Goal: Task Accomplishment & Management: Use online tool/utility

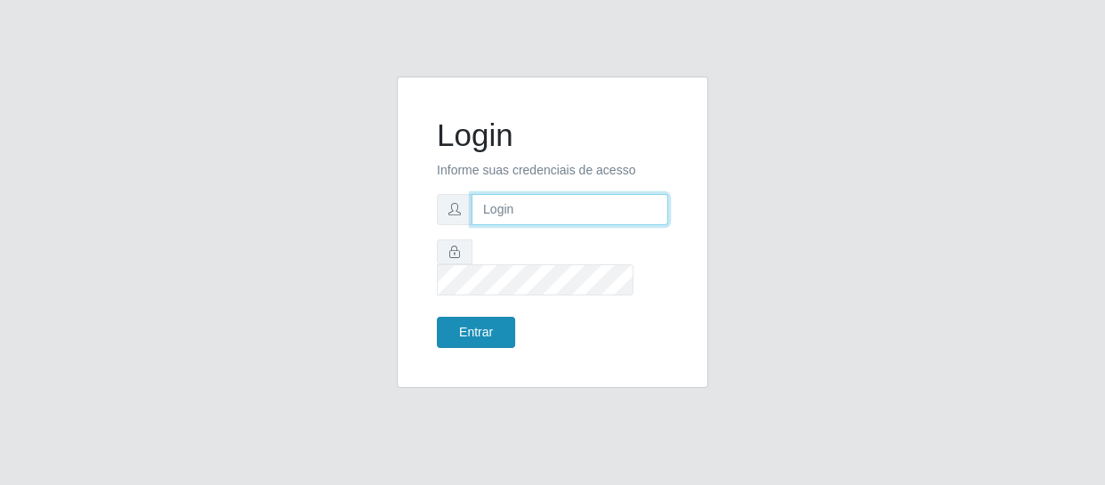
type input "[EMAIL_ADDRESS][DOMAIN_NAME]"
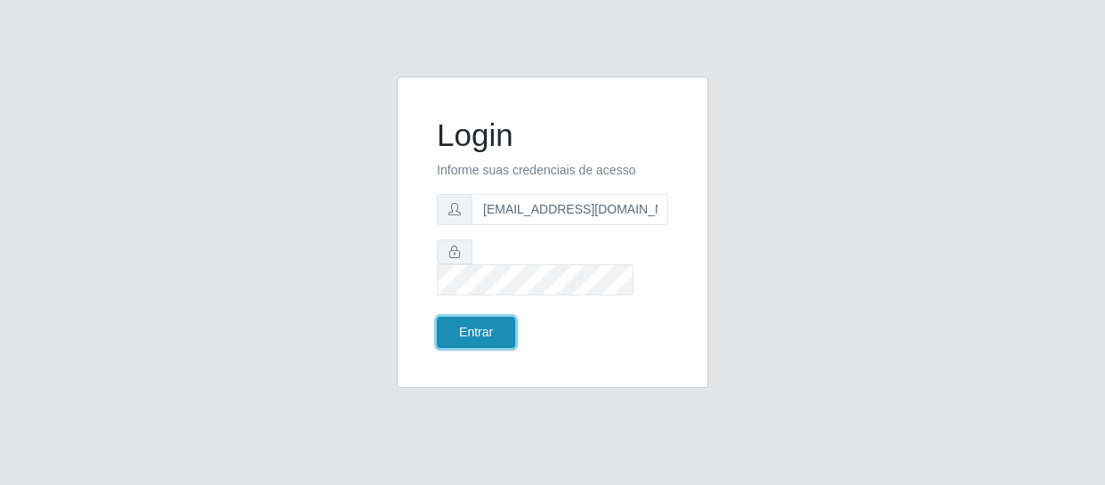
click at [470, 329] on button "Entrar" at bounding box center [476, 332] width 78 height 31
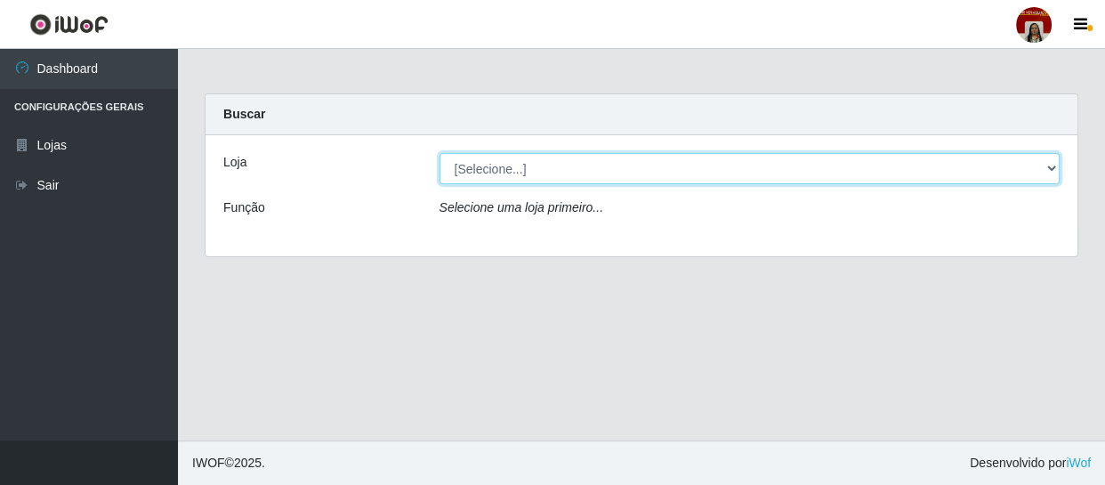
click at [1050, 171] on select "[Selecione...] Mar Vermelho - Loja 04" at bounding box center [750, 168] width 621 height 31
select select "251"
click at [440, 153] on select "[Selecione...] Mar Vermelho - Loja 04" at bounding box center [750, 168] width 621 height 31
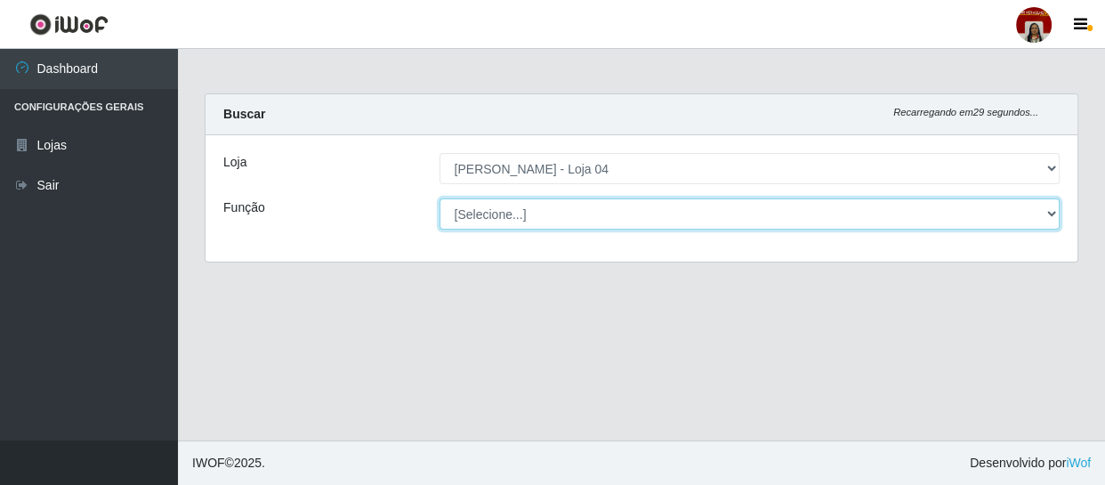
click at [1046, 212] on select "[Selecione...] ASG ASG + ASG ++ Auxiliar de Depósito Auxiliar de Depósito + Aux…" at bounding box center [750, 213] width 621 height 31
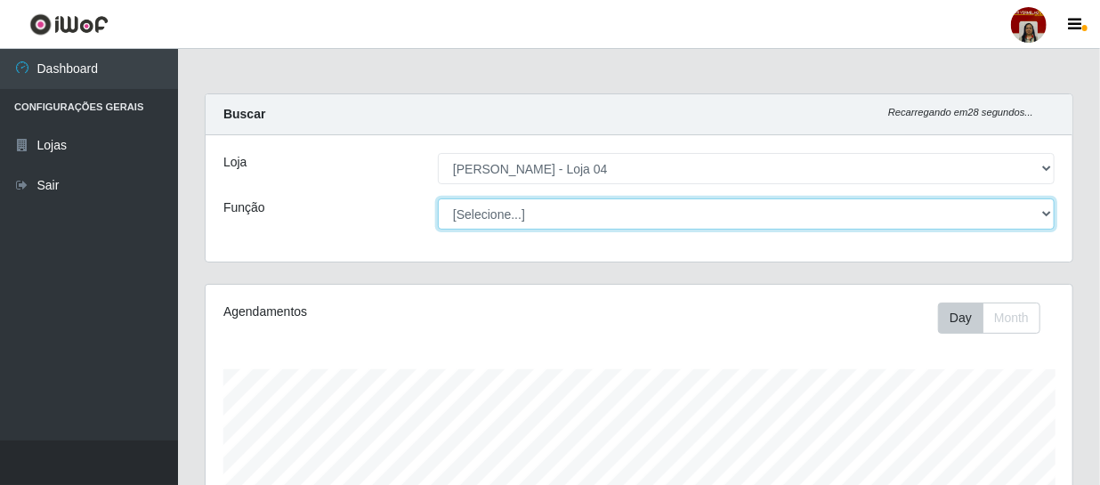
scroll to position [369, 867]
select select "22"
click at [438, 198] on select "[Selecione...] ASG ASG + ASG ++ Auxiliar de Depósito Auxiliar de Depósito + Aux…" at bounding box center [746, 213] width 617 height 31
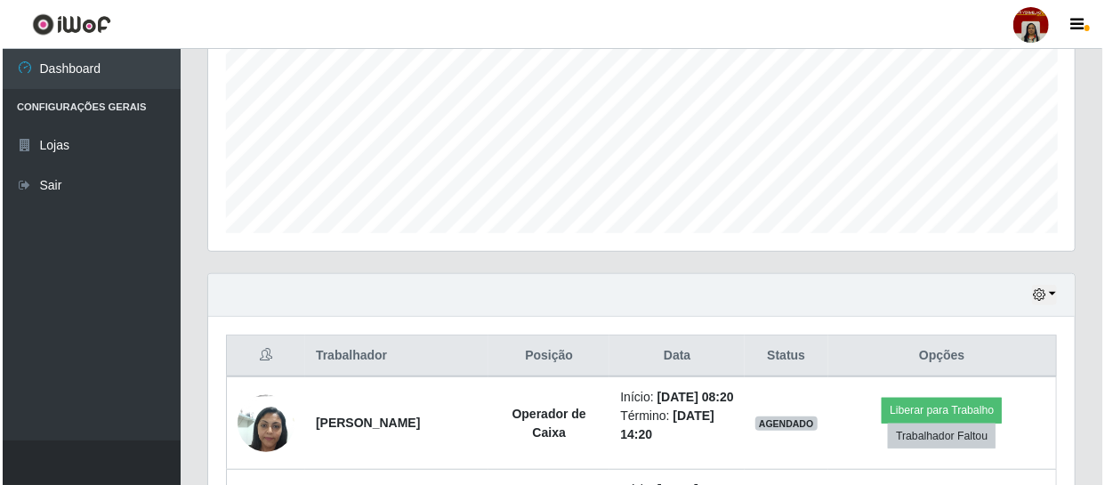
scroll to position [566, 0]
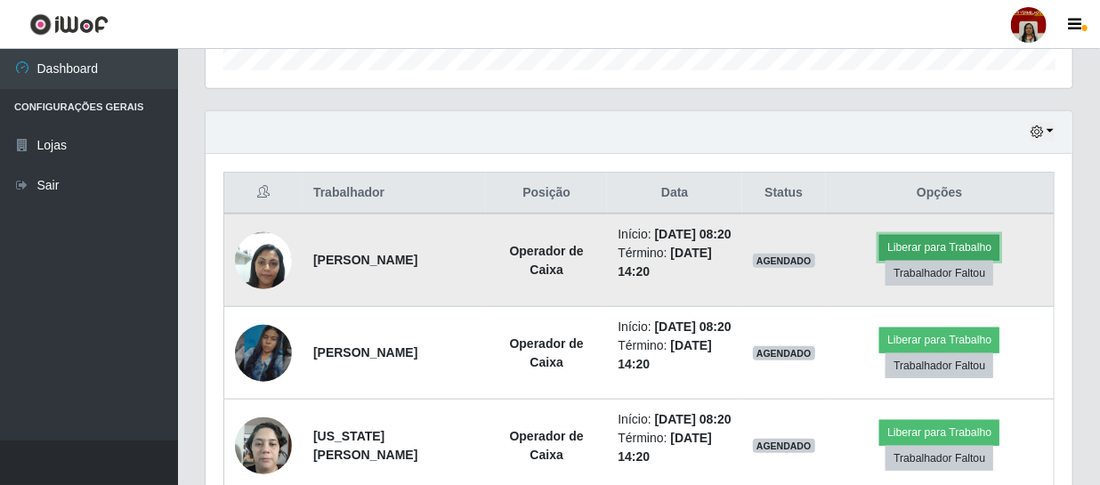
click at [933, 252] on button "Liberar para Trabalho" at bounding box center [939, 247] width 120 height 25
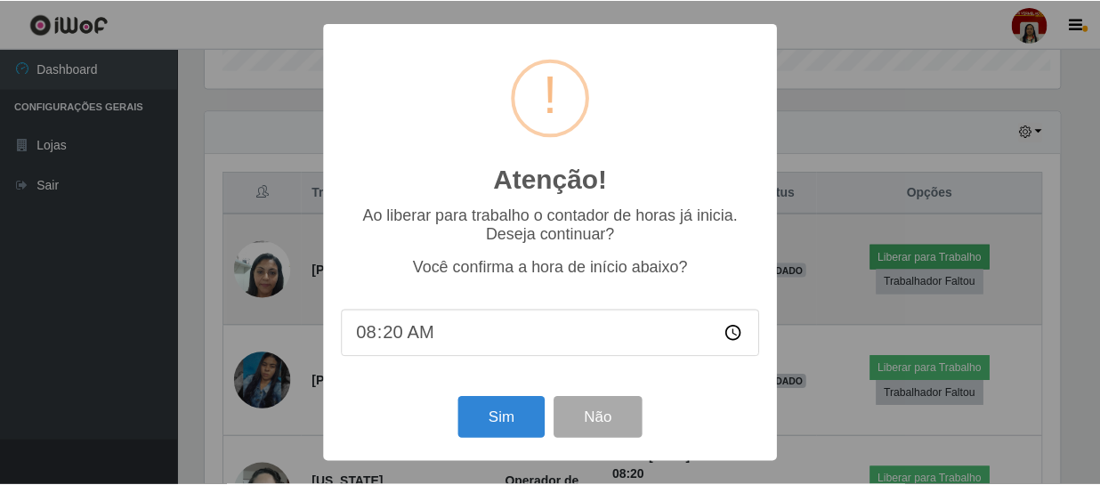
scroll to position [369, 859]
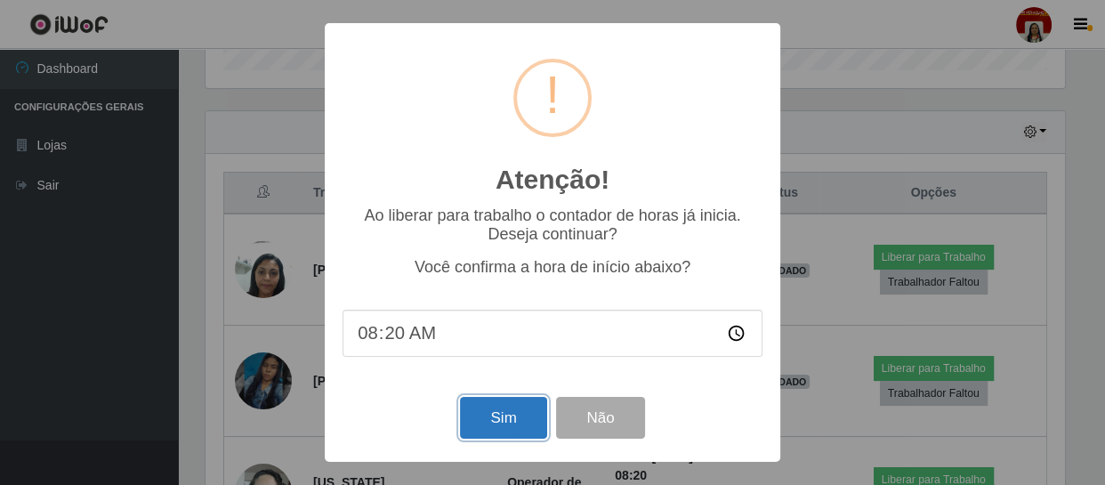
click at [515, 413] on button "Sim" at bounding box center [503, 418] width 86 height 42
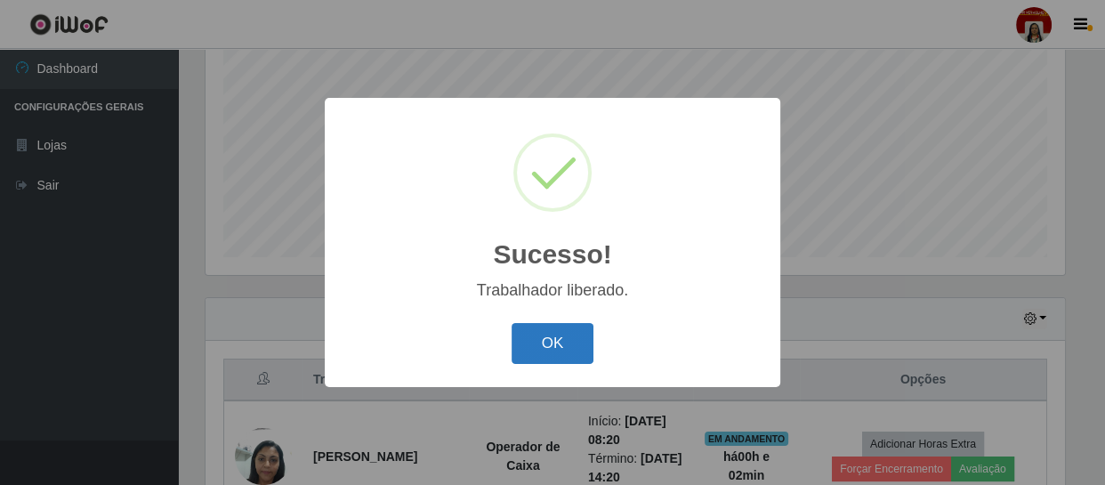
click at [560, 338] on button "OK" at bounding box center [553, 344] width 83 height 42
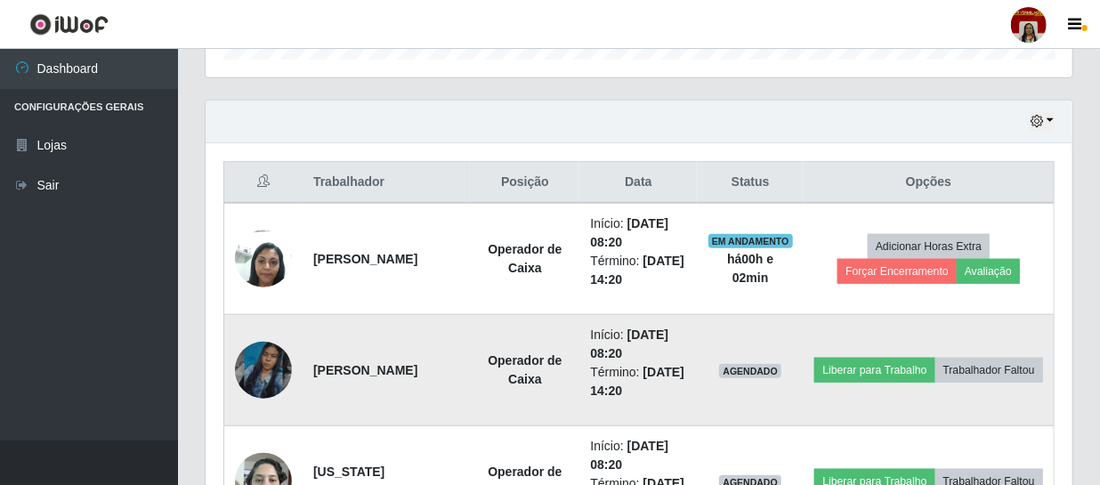
scroll to position [622, 0]
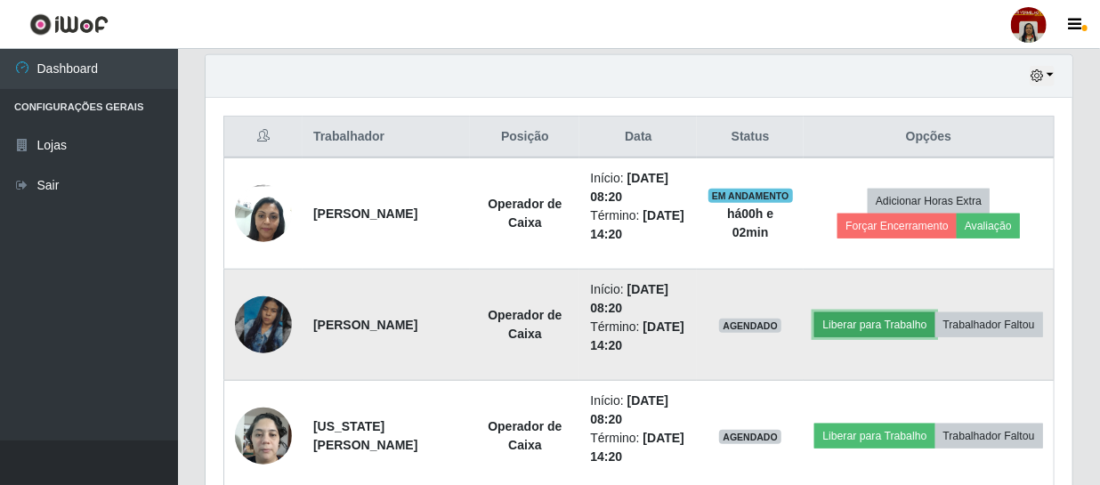
click at [925, 312] on button "Liberar para Trabalho" at bounding box center [874, 324] width 120 height 25
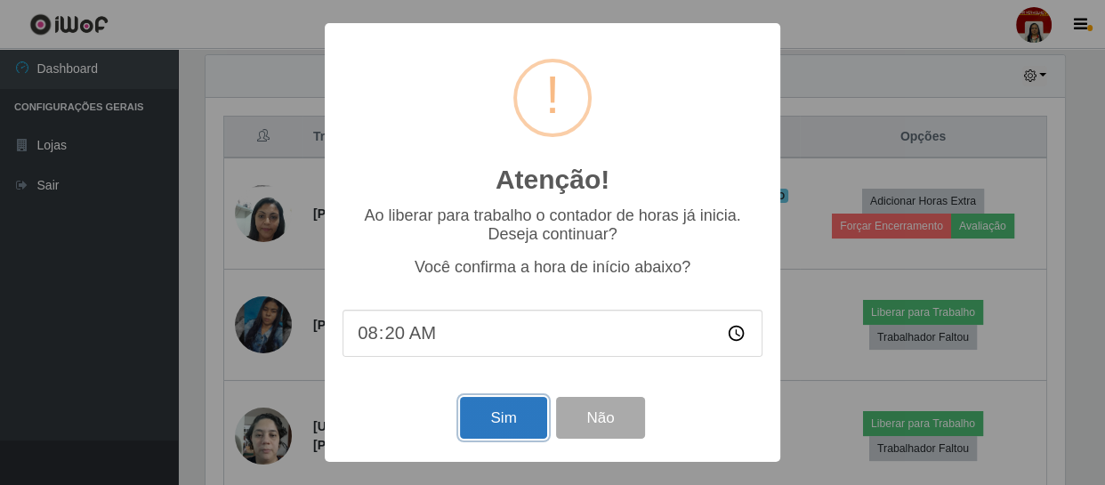
click at [490, 426] on button "Sim" at bounding box center [503, 418] width 86 height 42
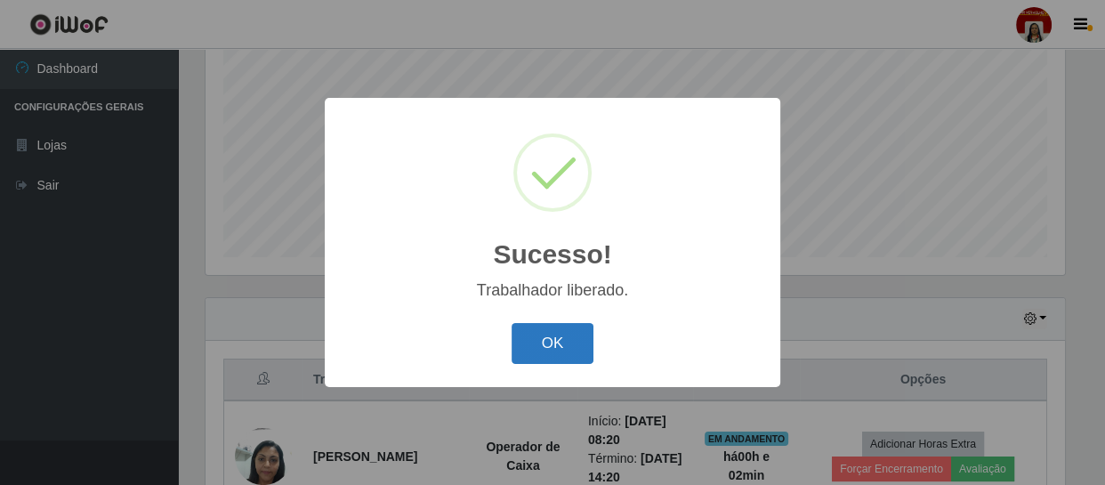
click at [535, 348] on button "OK" at bounding box center [553, 344] width 83 height 42
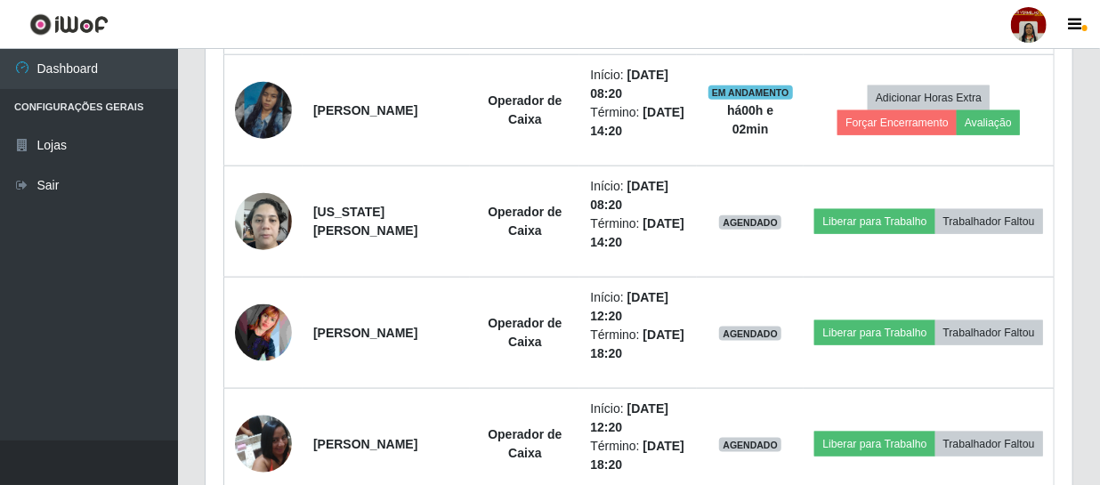
scroll to position [864, 0]
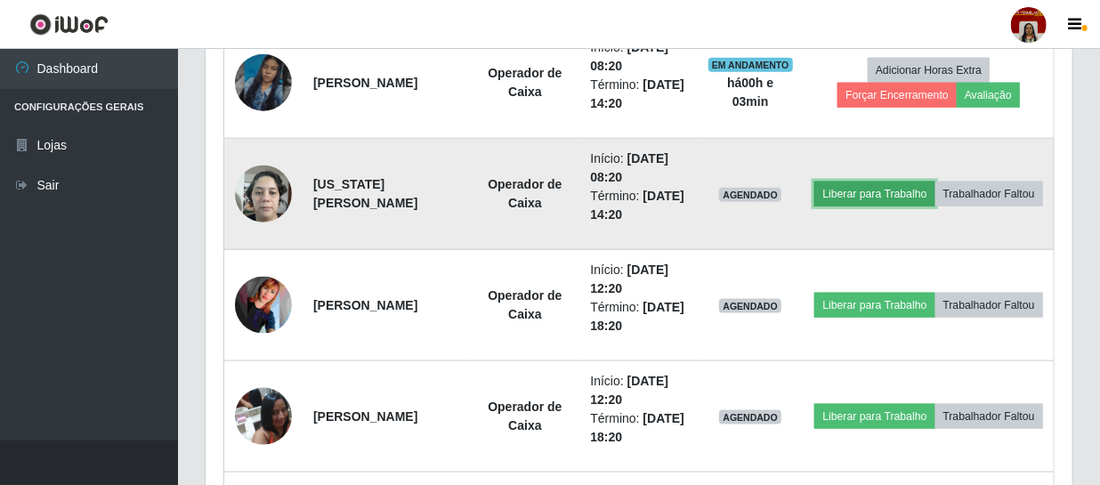
click at [898, 182] on button "Liberar para Trabalho" at bounding box center [874, 194] width 120 height 25
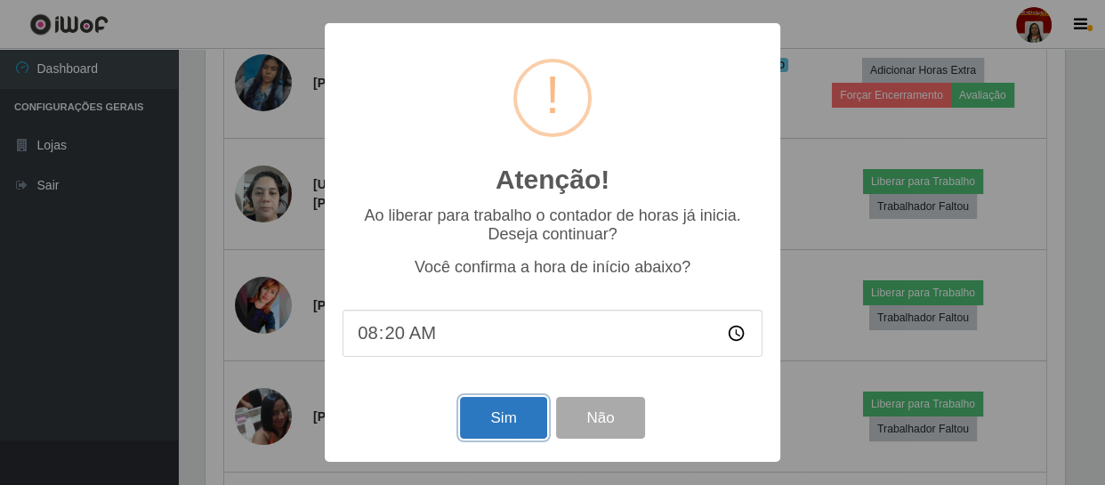
click at [513, 418] on button "Sim" at bounding box center [503, 418] width 86 height 42
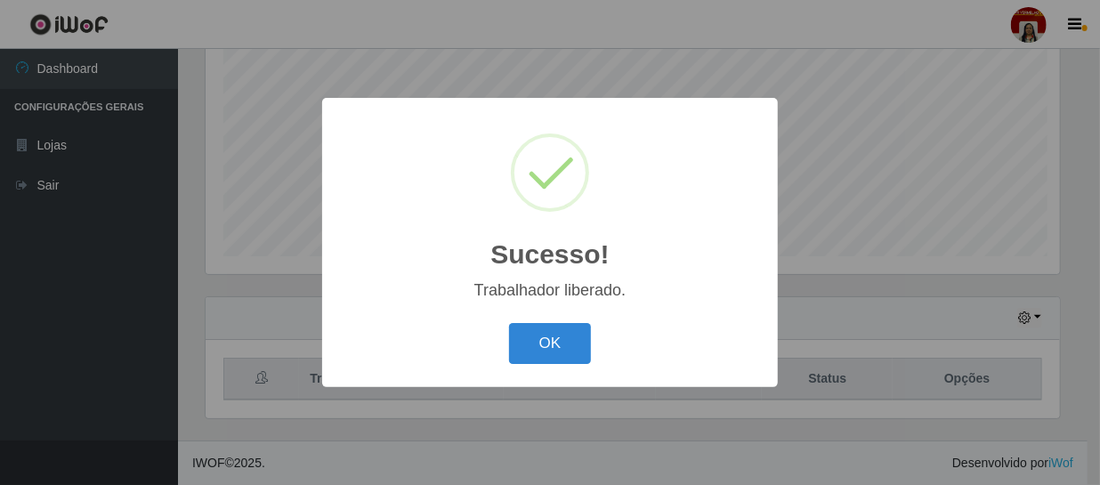
scroll to position [0, 0]
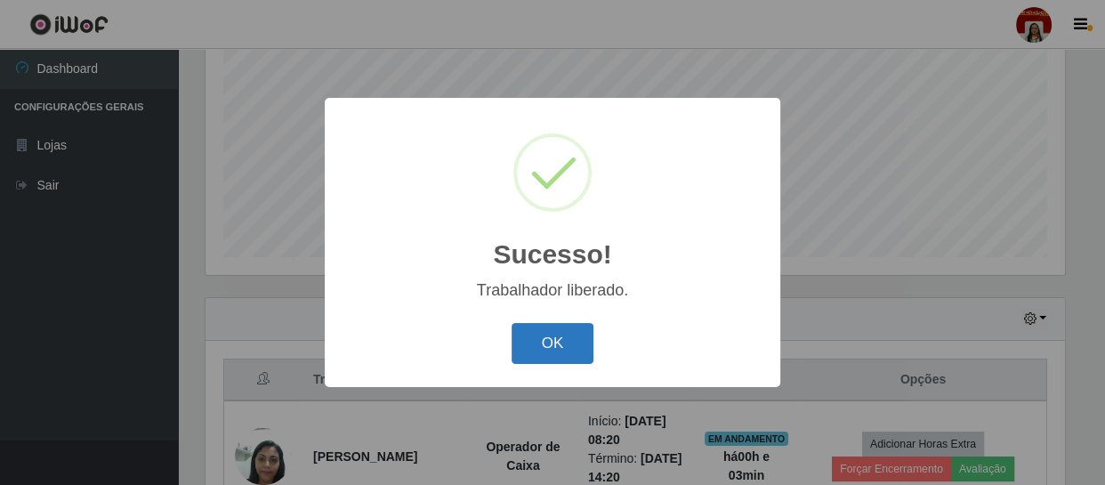
click at [552, 351] on button "OK" at bounding box center [553, 344] width 83 height 42
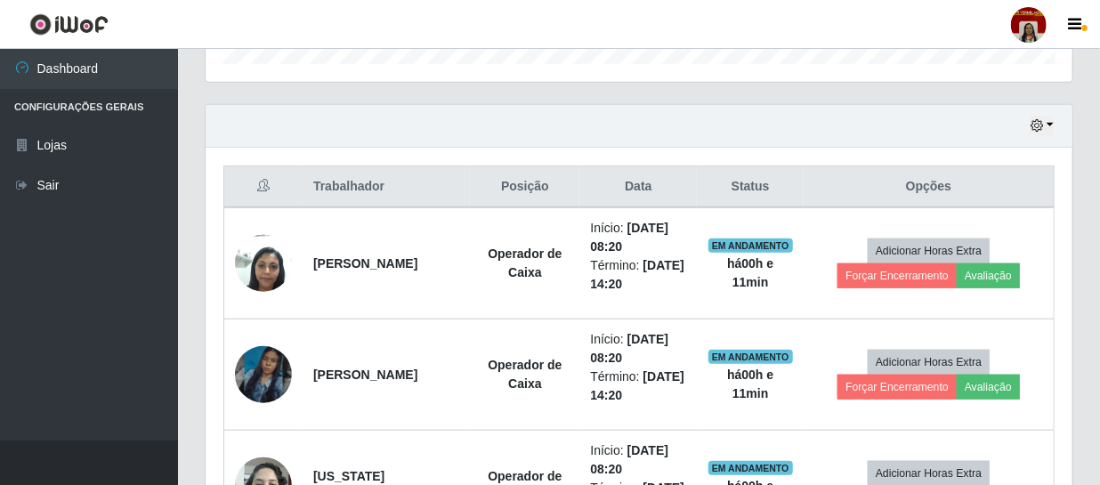
scroll to position [864, 0]
